Goal: Transaction & Acquisition: Purchase product/service

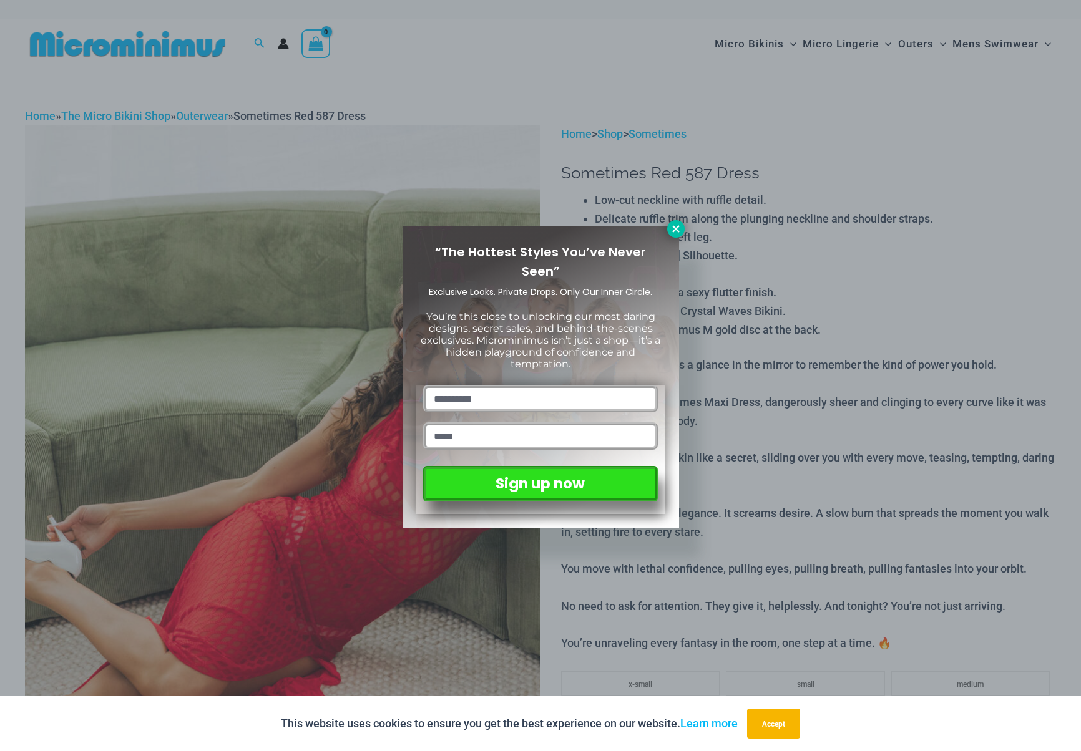
click at [674, 228] on icon at bounding box center [675, 228] width 11 height 11
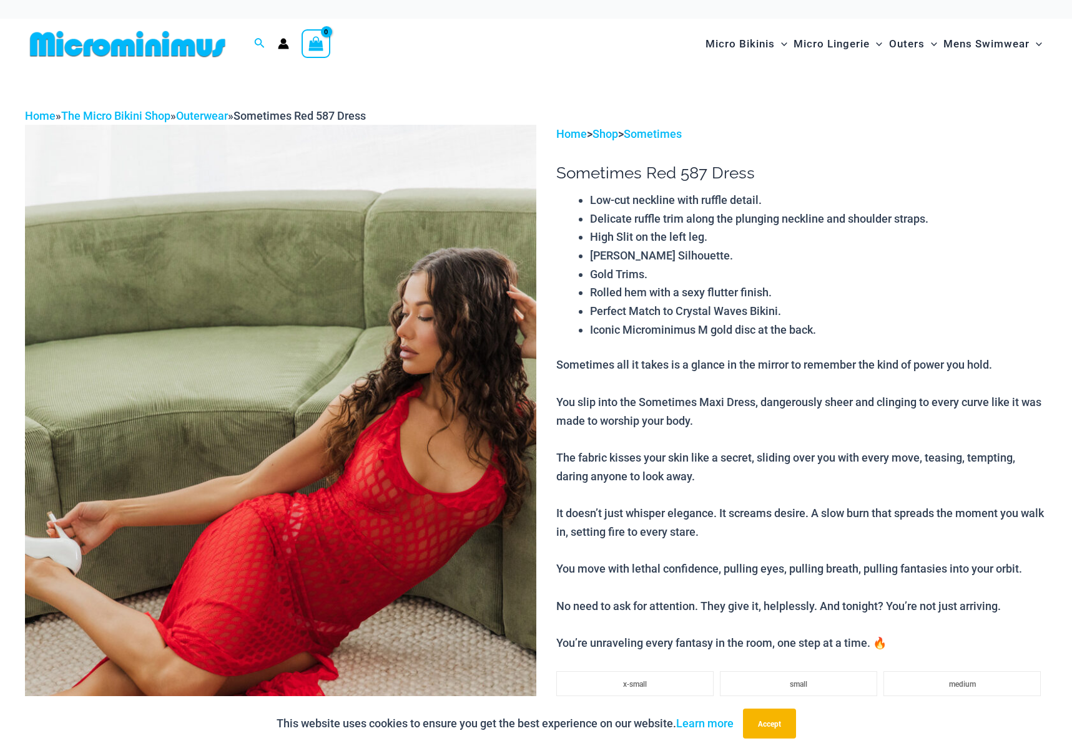
click at [281, 44] on icon "Account icon link" at bounding box center [283, 43] width 11 height 11
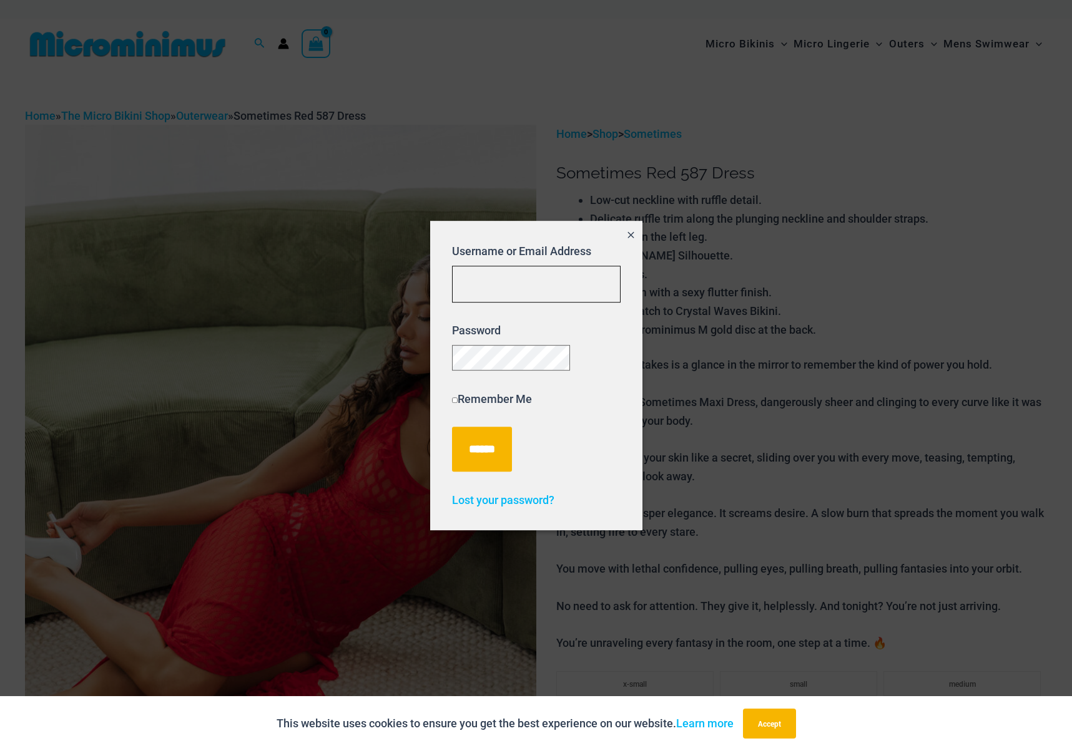
click at [545, 283] on input "Username or Email Address" at bounding box center [536, 284] width 169 height 37
type input "**********"
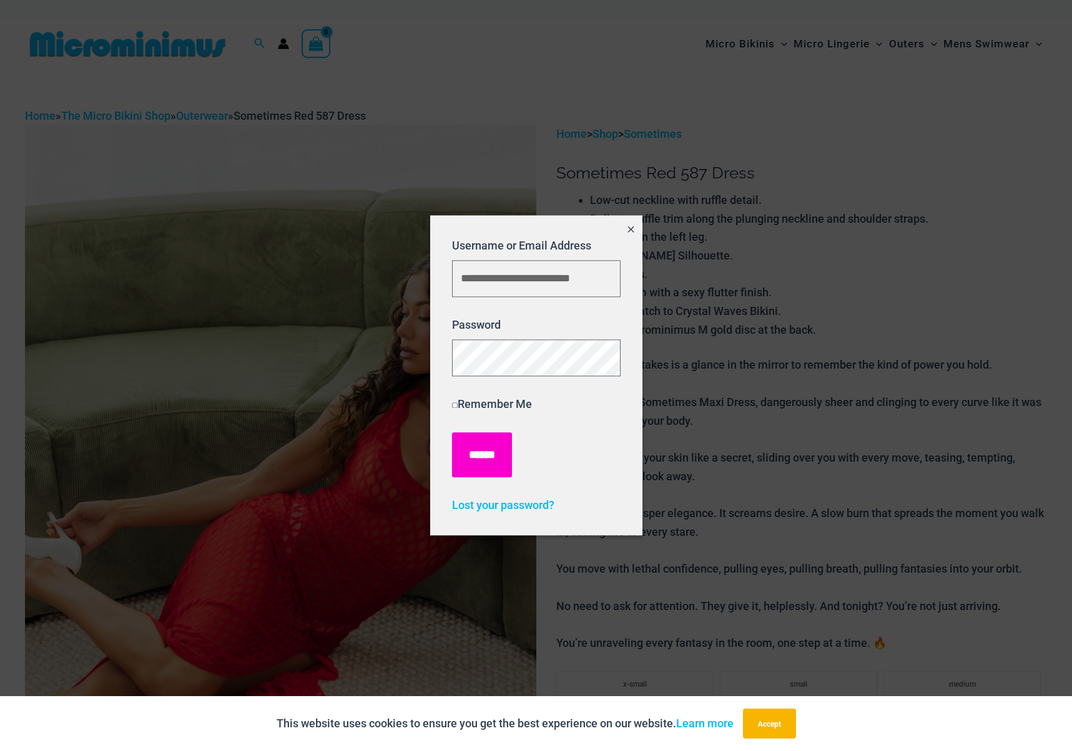
click at [488, 467] on input "******" at bounding box center [482, 454] width 60 height 45
click at [627, 227] on icon "Close popup" at bounding box center [630, 229] width 11 height 11
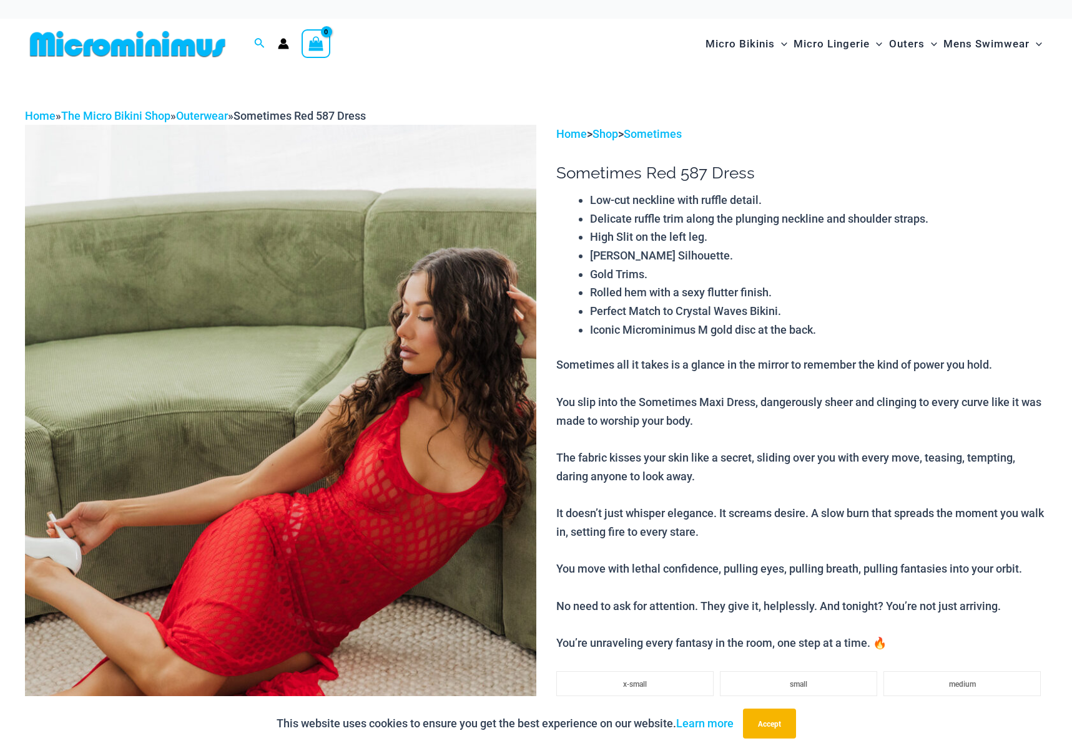
click at [454, 200] on img at bounding box center [280, 508] width 511 height 766
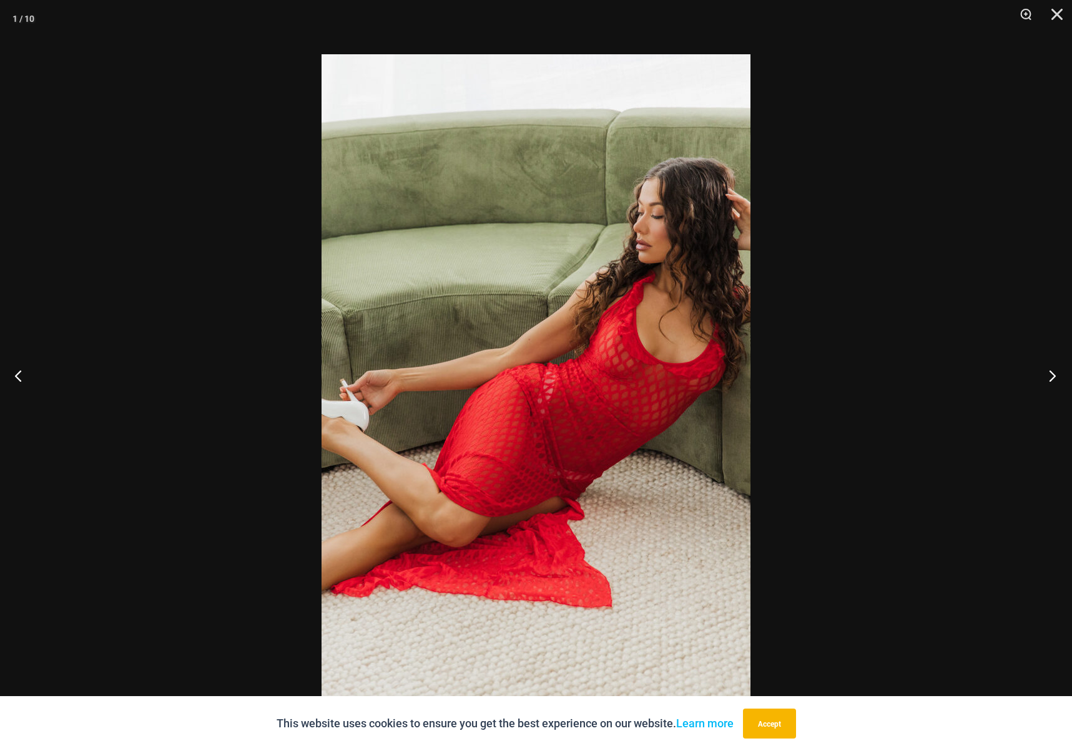
click at [1055, 376] on button "Next" at bounding box center [1048, 375] width 47 height 62
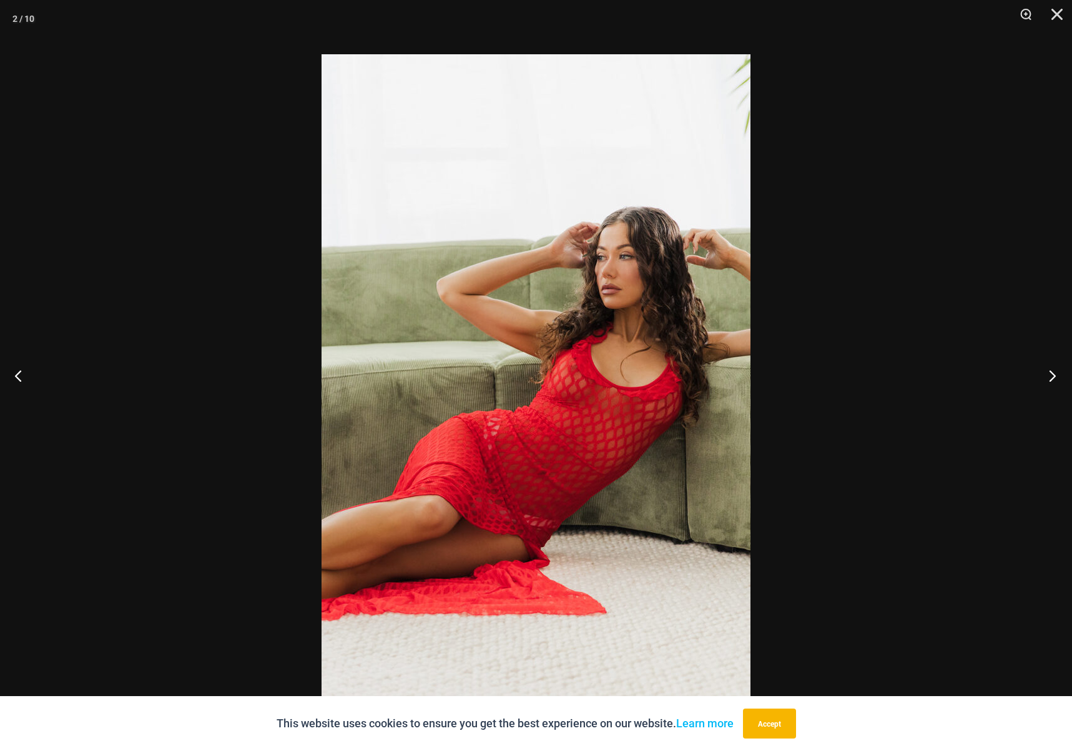
click at [1055, 376] on button "Next" at bounding box center [1048, 375] width 47 height 62
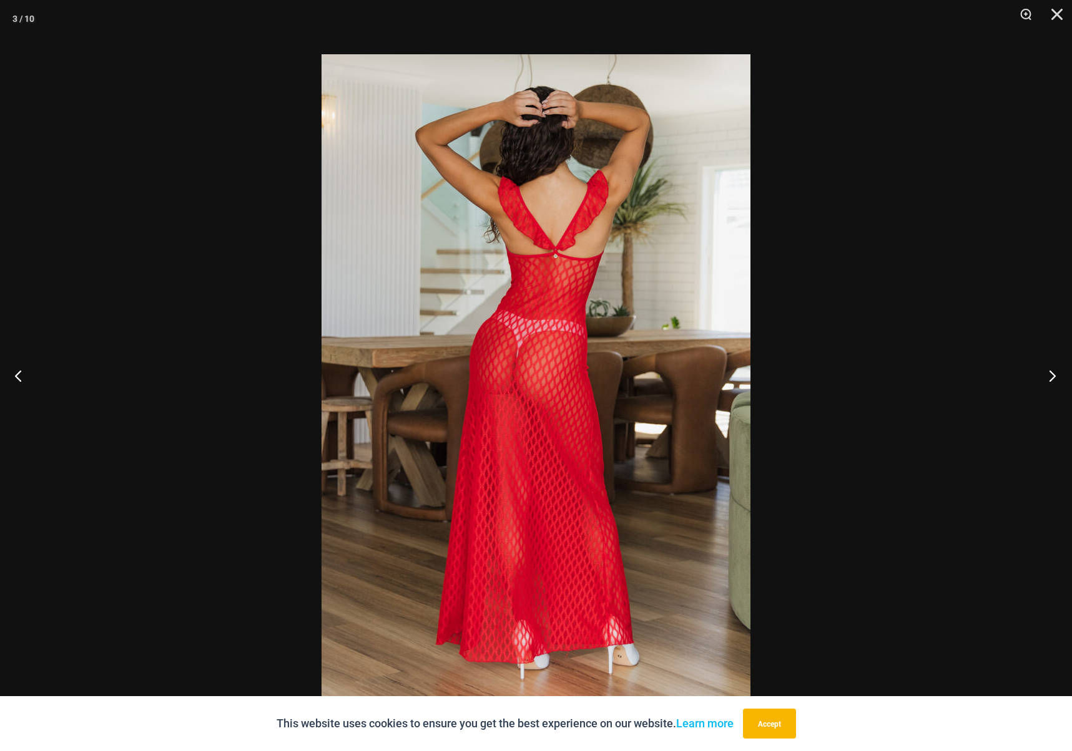
click at [1055, 376] on button "Next" at bounding box center [1048, 375] width 47 height 62
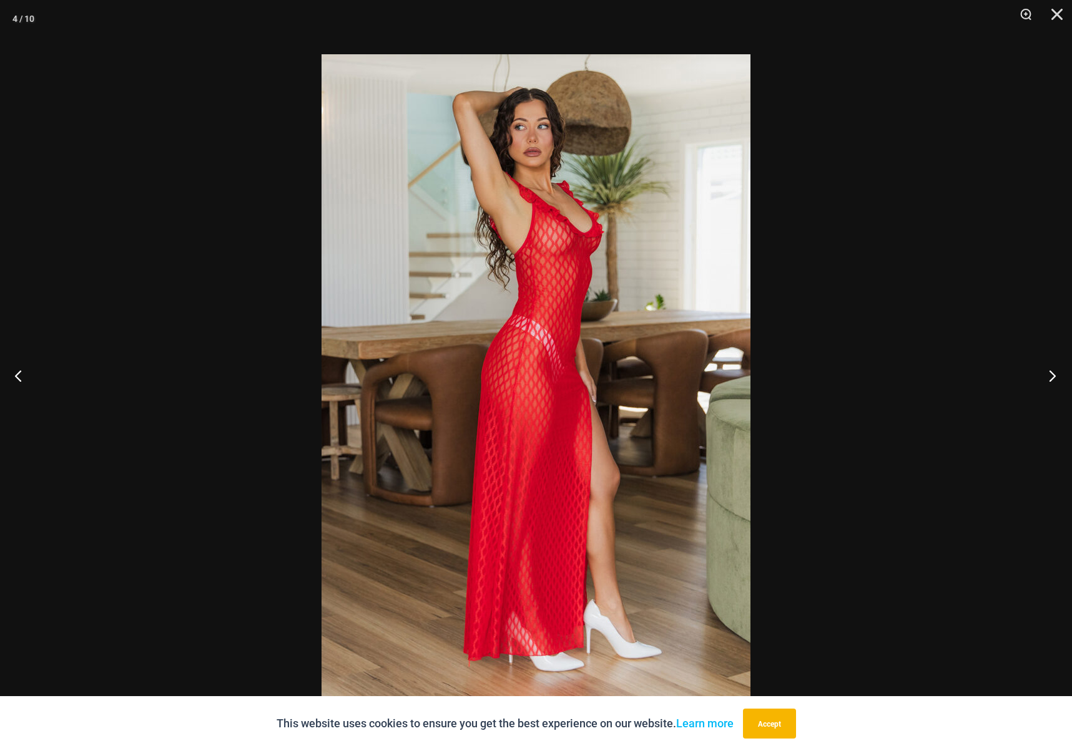
click at [1055, 376] on button "Next" at bounding box center [1048, 375] width 47 height 62
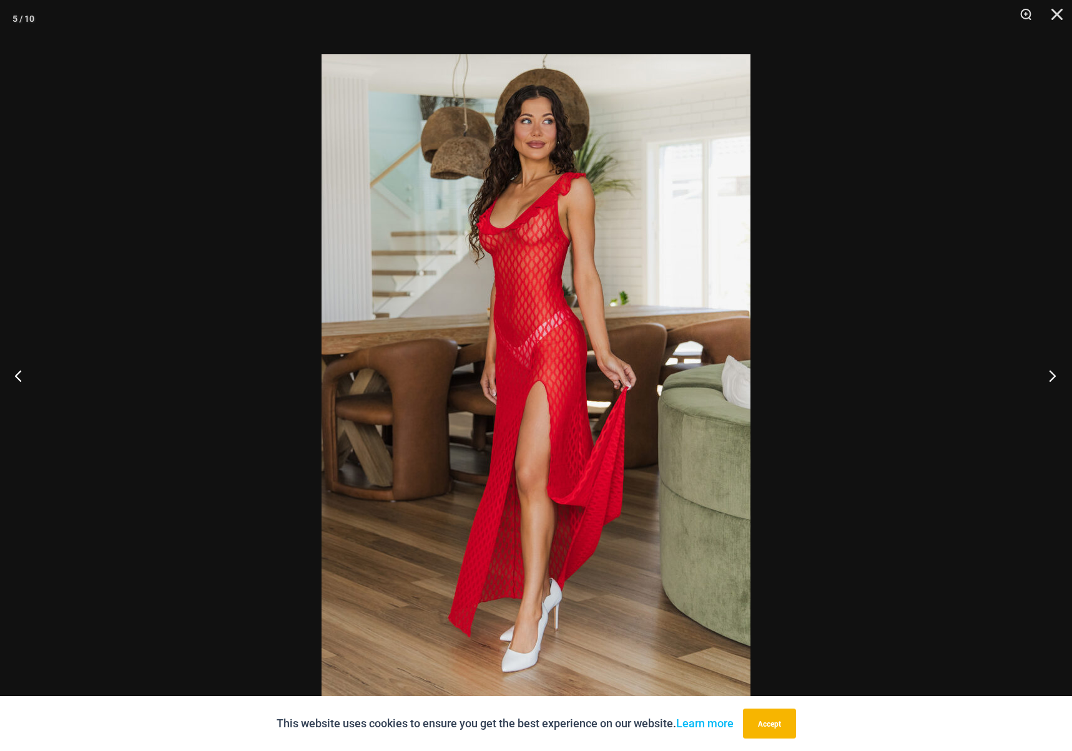
click at [1055, 376] on button "Next" at bounding box center [1048, 375] width 47 height 62
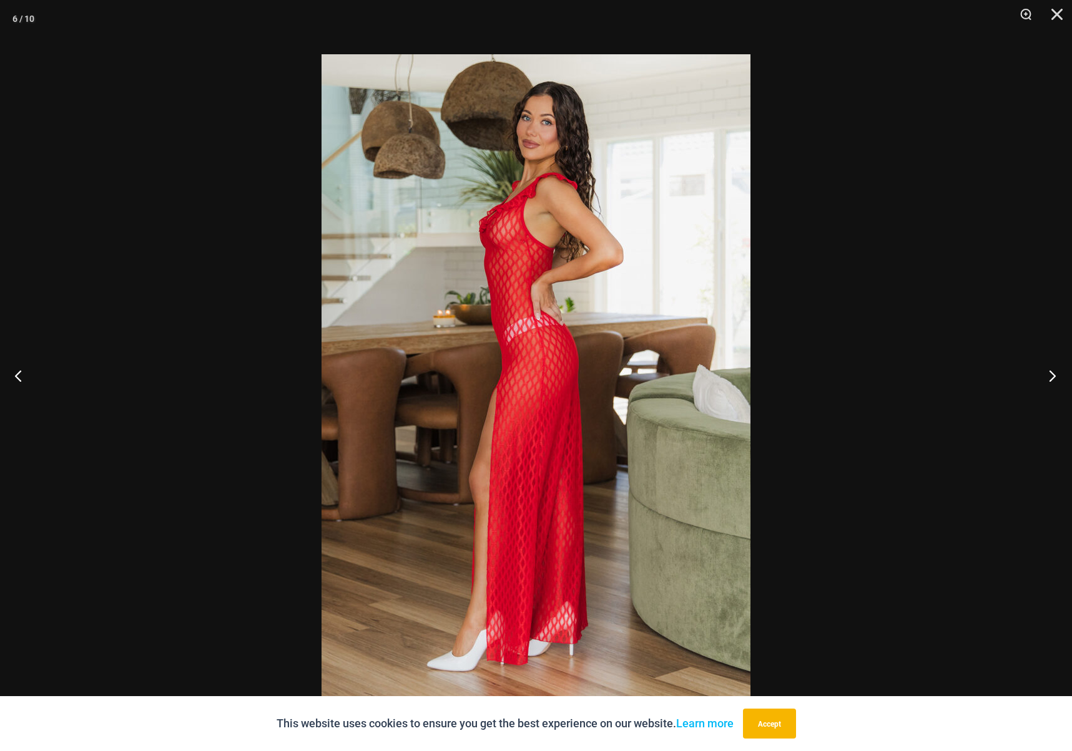
click at [1055, 376] on button "Next" at bounding box center [1048, 375] width 47 height 62
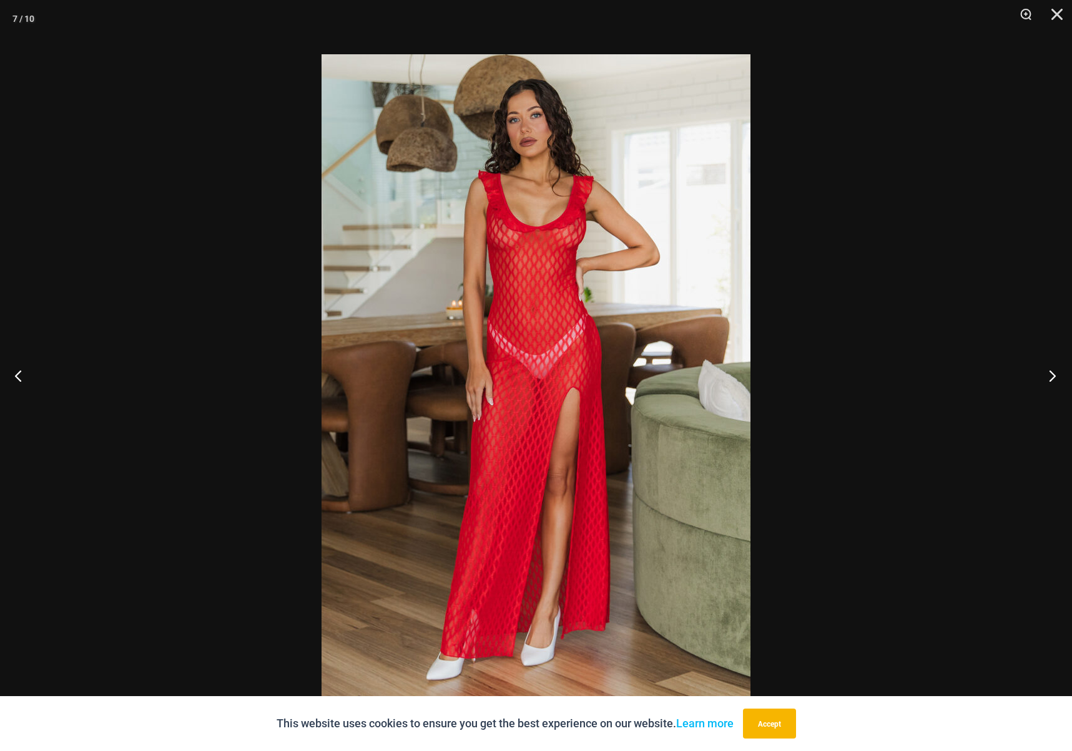
click at [1055, 376] on button "Next" at bounding box center [1048, 375] width 47 height 62
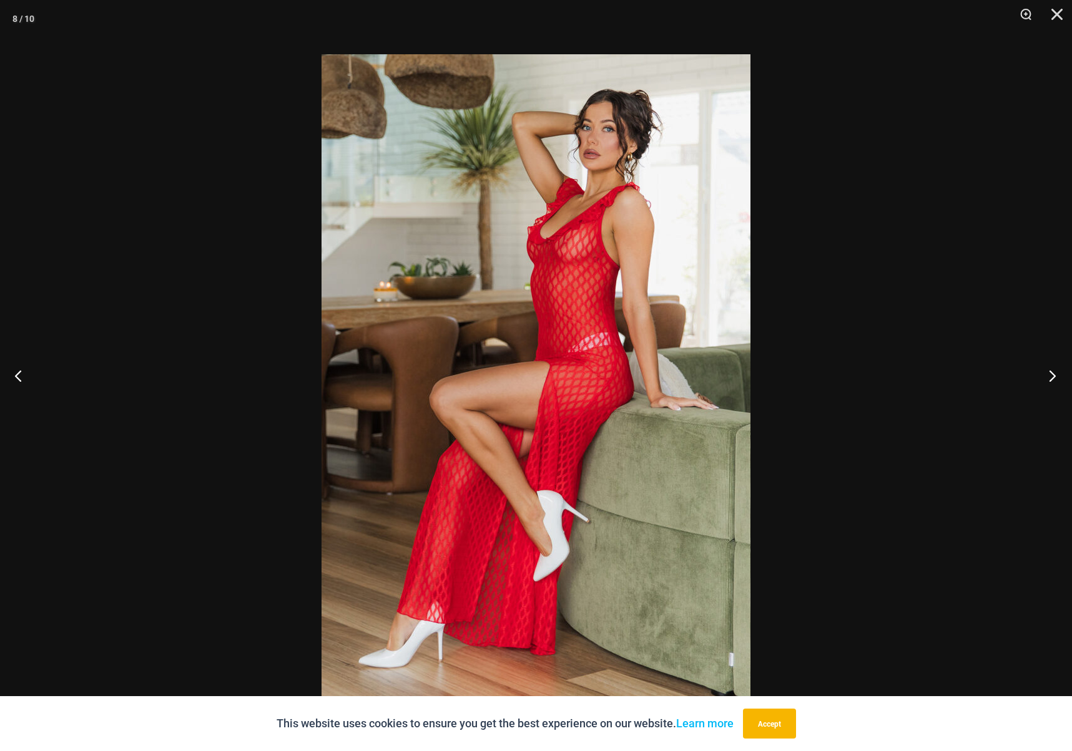
click at [1055, 376] on button "Next" at bounding box center [1048, 375] width 47 height 62
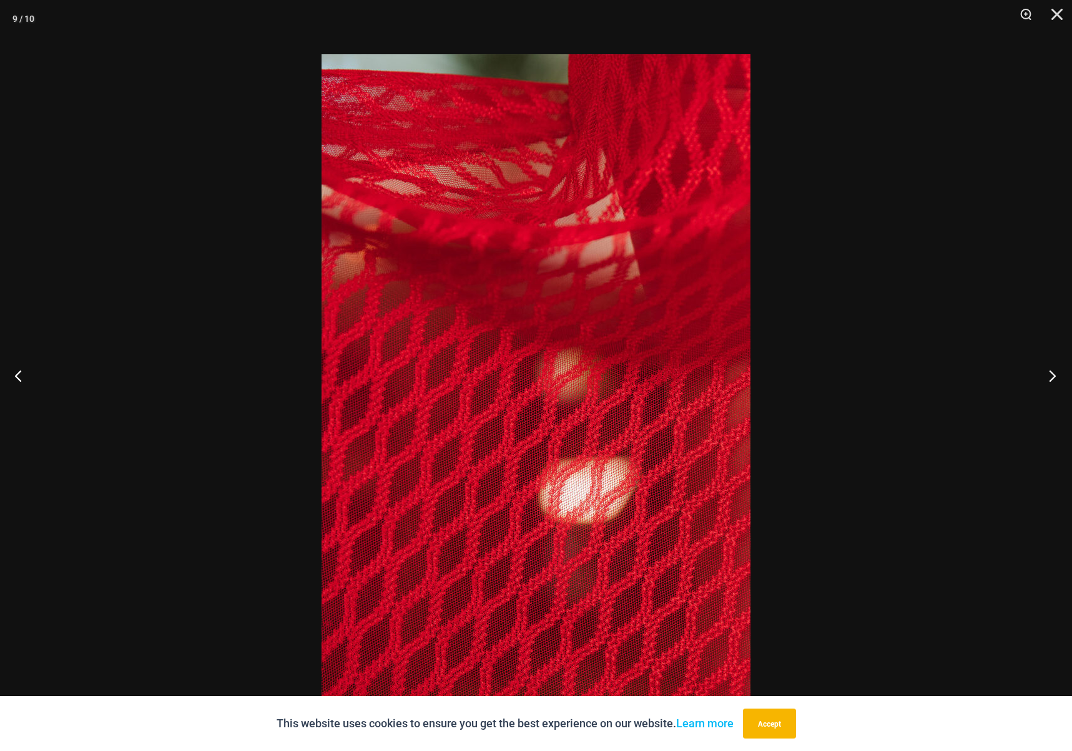
click at [1055, 376] on button "Next" at bounding box center [1048, 375] width 47 height 62
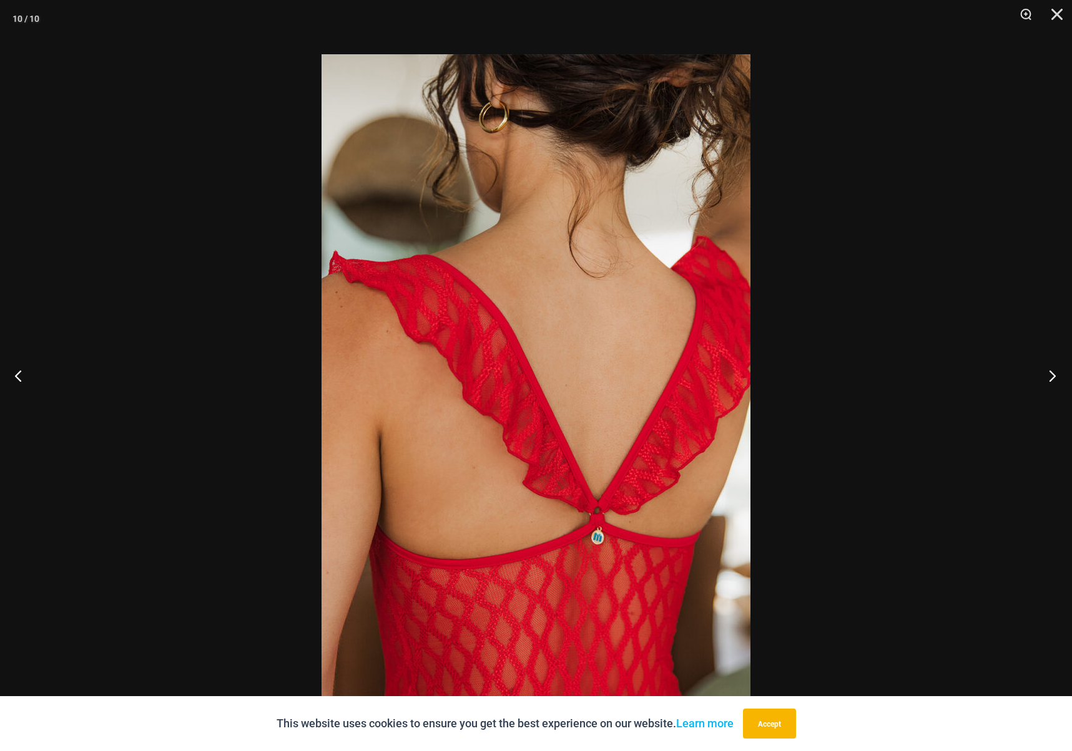
click at [1055, 376] on button "Next" at bounding box center [1048, 375] width 47 height 62
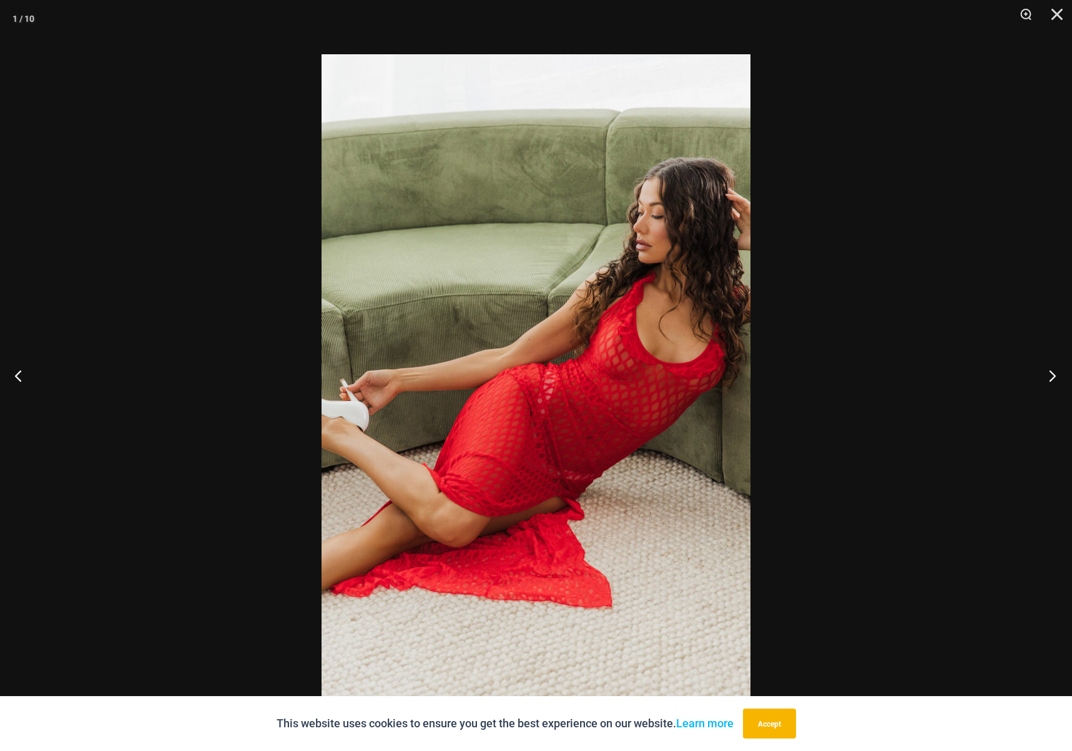
click at [1055, 376] on button "Next" at bounding box center [1048, 375] width 47 height 62
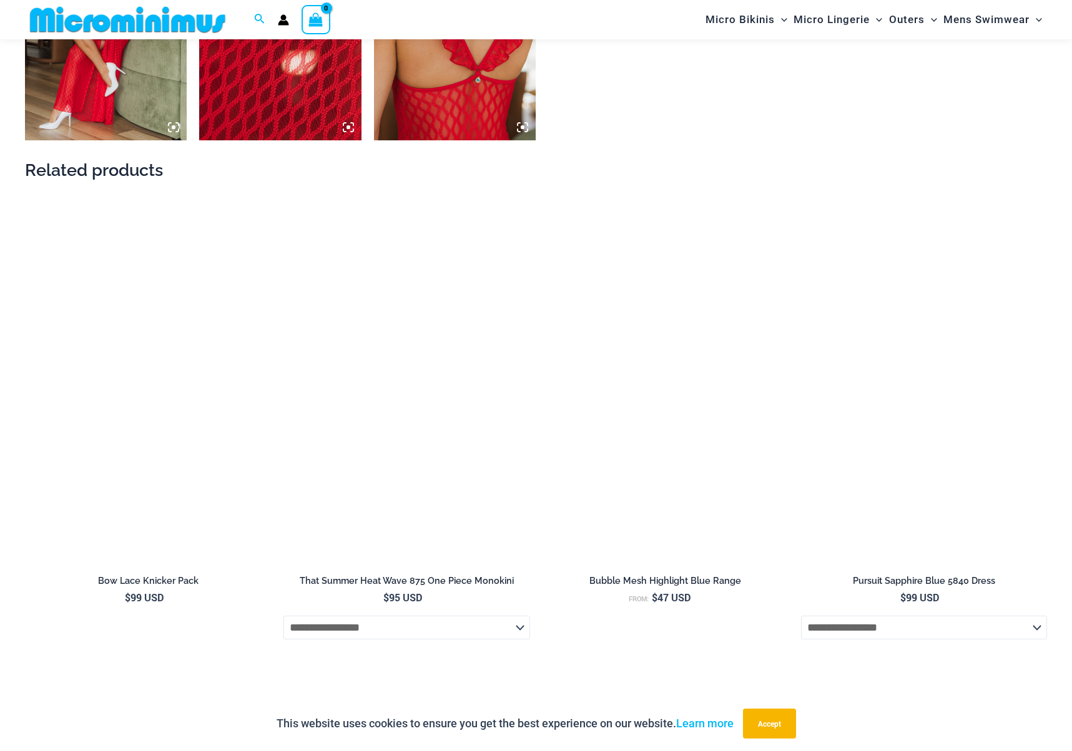
scroll to position [1560, 0]
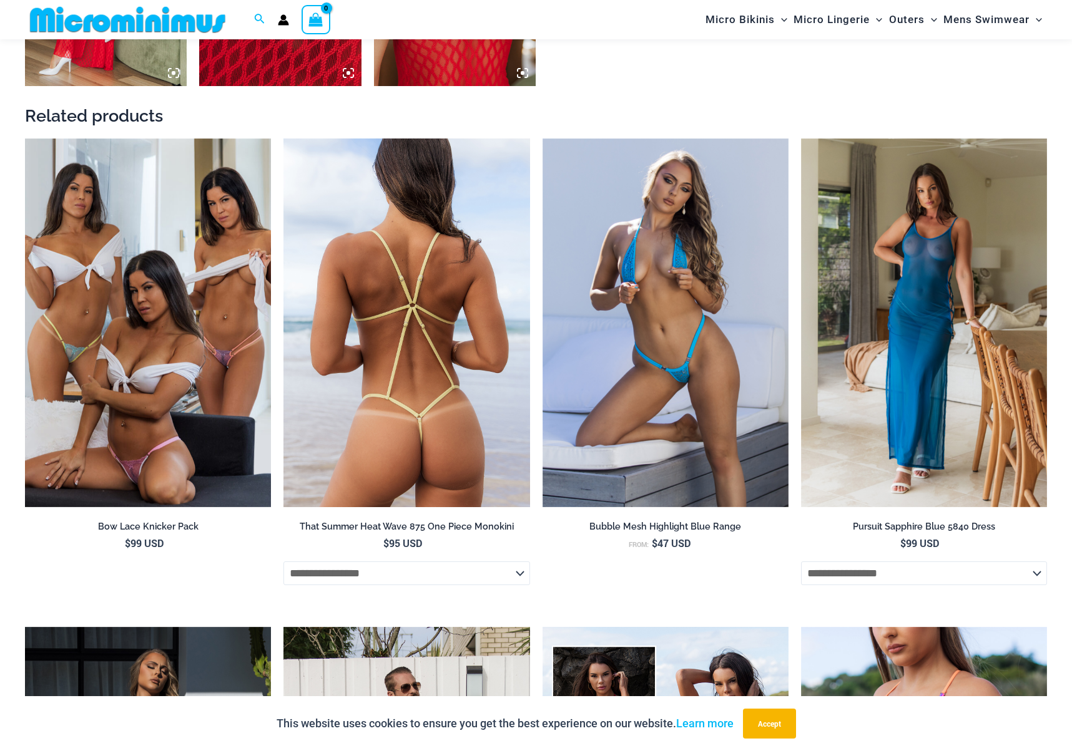
click at [445, 285] on img at bounding box center [406, 323] width 246 height 369
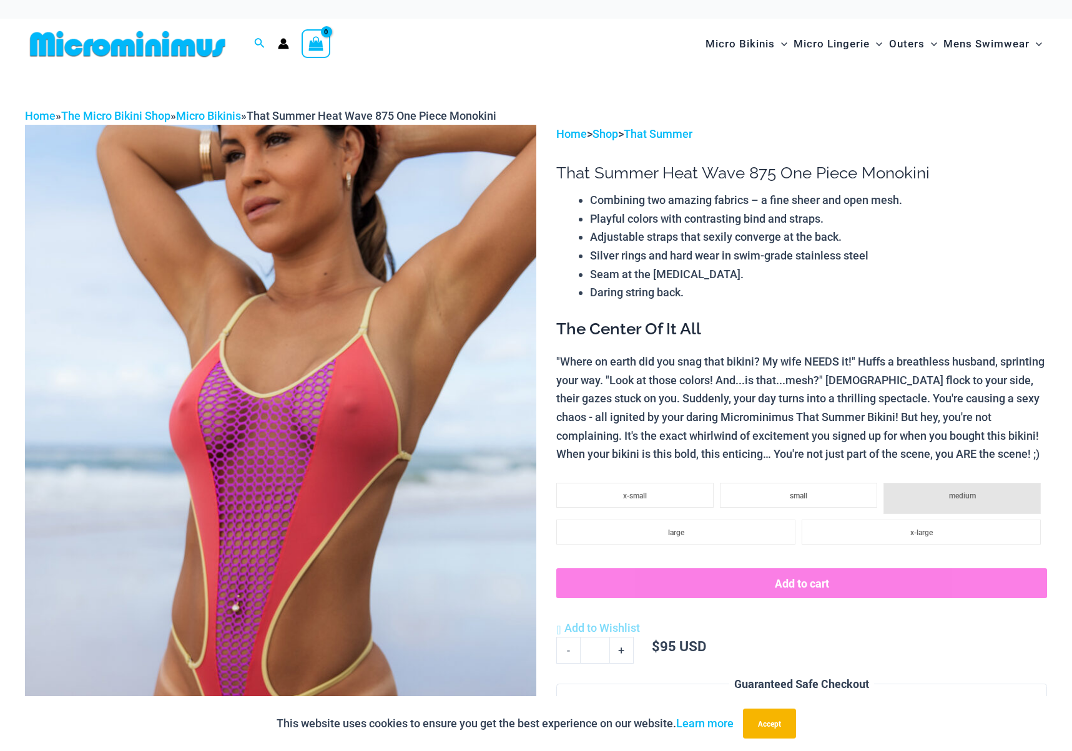
click at [304, 406] on img at bounding box center [280, 508] width 511 height 766
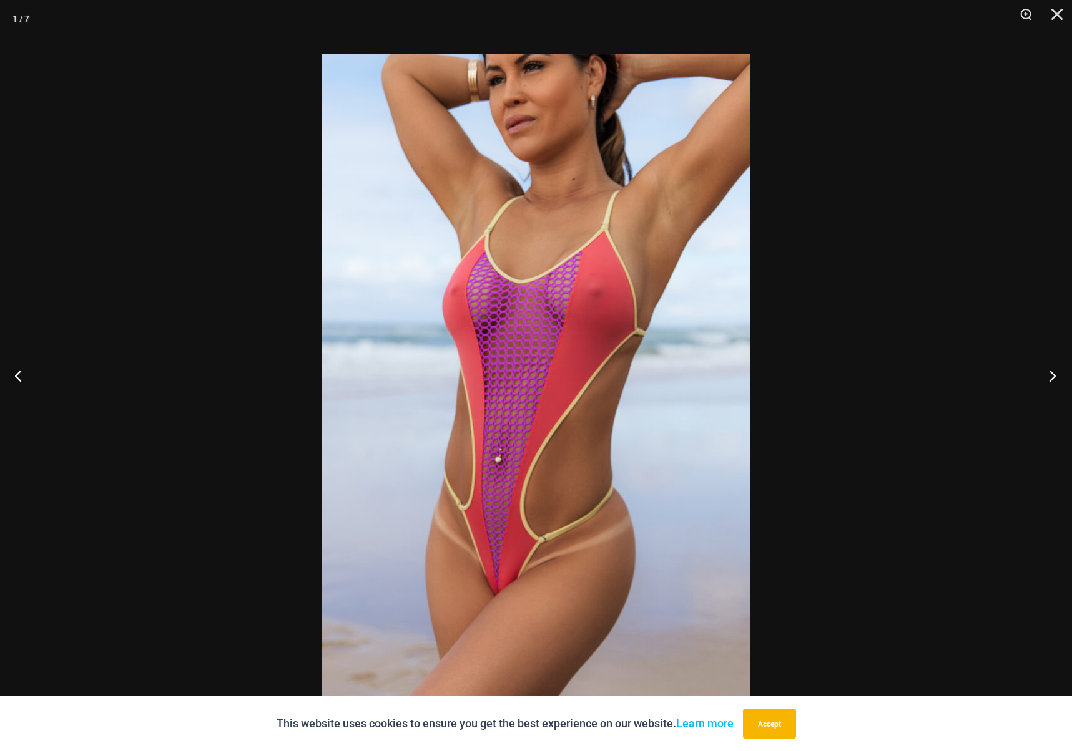
click at [1050, 375] on button "Next" at bounding box center [1048, 375] width 47 height 62
